Goal: Navigation & Orientation: Go to known website

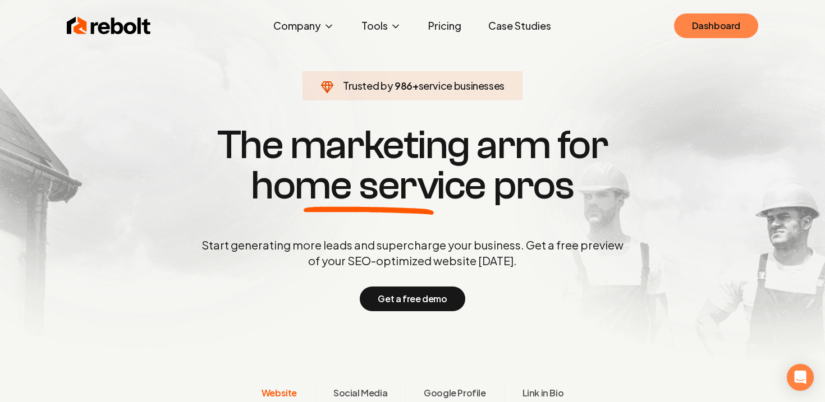
click at [685, 31] on link "Dashboard" at bounding box center [716, 25] width 84 height 25
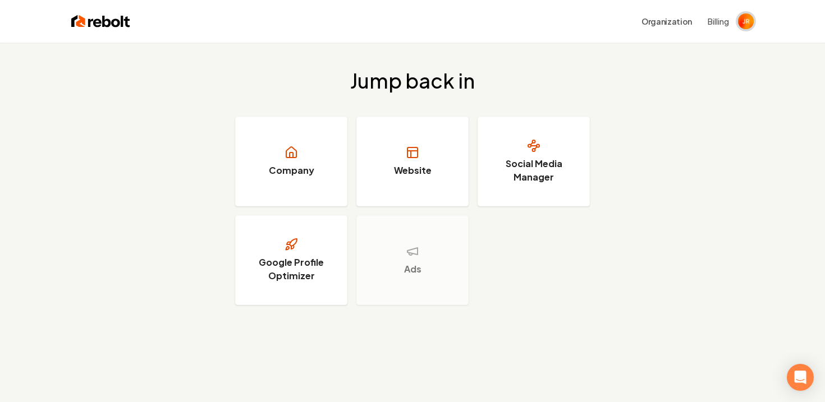
click at [741, 24] on img "Open user button" at bounding box center [746, 21] width 16 height 16
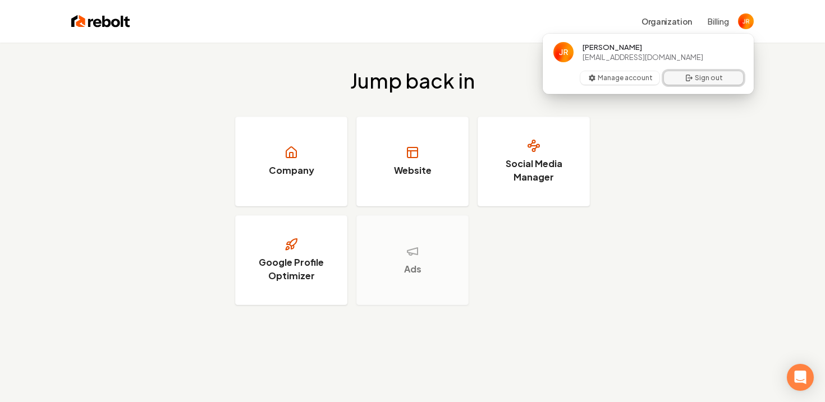
click at [693, 75] on icon "User button popover" at bounding box center [689, 78] width 9 height 9
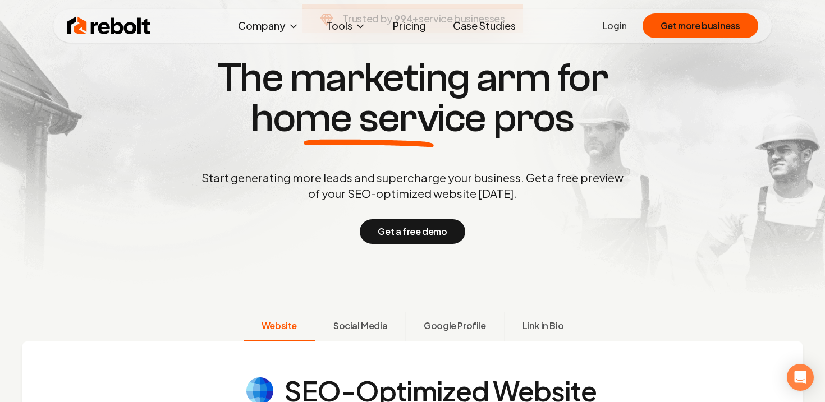
scroll to position [102, 0]
